Goal: Task Accomplishment & Management: Use online tool/utility

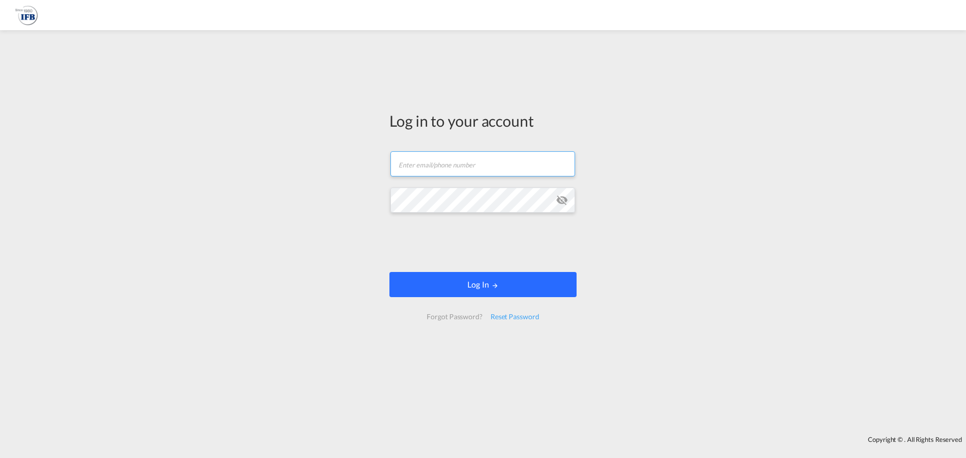
type input "[PERSON_NAME][EMAIL_ADDRESS][PERSON_NAME][DOMAIN_NAME]"
click at [492, 285] on md-icon "LOGIN" at bounding box center [495, 285] width 7 height 7
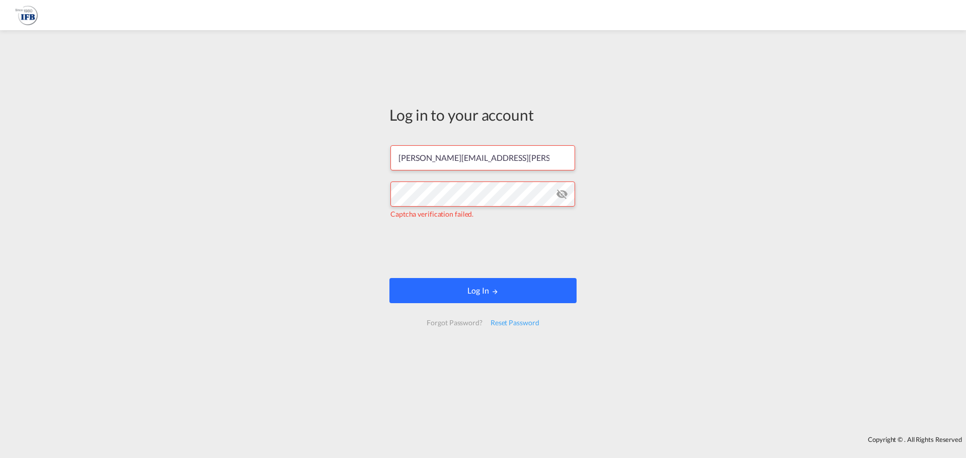
click at [494, 286] on button "Log In" at bounding box center [483, 290] width 187 height 25
